Goal: Find specific page/section: Find specific page/section

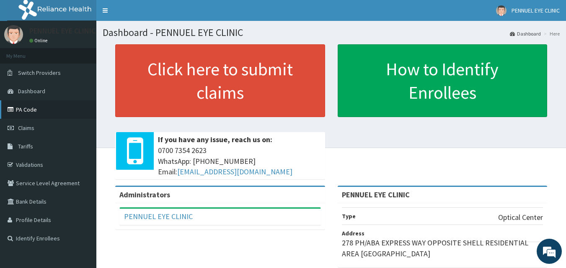
click at [41, 110] on link "PA Code" at bounding box center [48, 109] width 96 height 18
click at [29, 112] on link "PA Code" at bounding box center [48, 109] width 96 height 18
